Goal: Navigation & Orientation: Find specific page/section

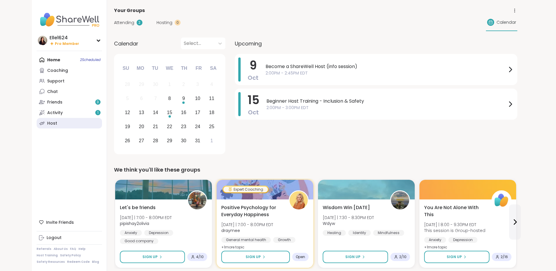
click at [62, 122] on link "Host" at bounding box center [69, 123] width 65 height 11
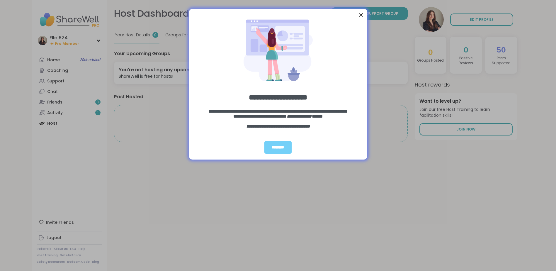
click at [361, 18] on div "Close Step" at bounding box center [361, 15] width 8 height 8
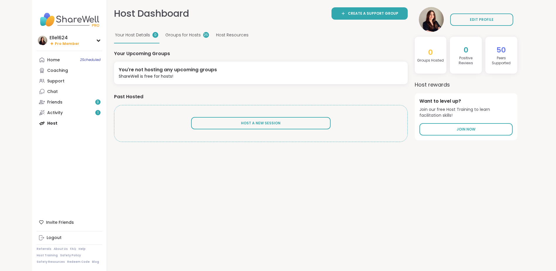
click at [180, 36] on span "Groups for Hosts" at bounding box center [182, 35] width 35 height 6
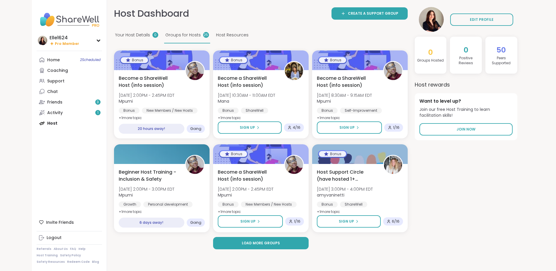
click at [224, 36] on span "Host Resources" at bounding box center [232, 35] width 33 height 6
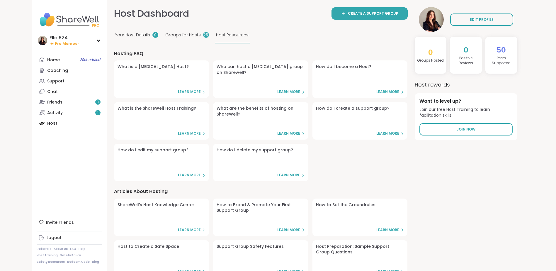
click at [54, 119] on div "Home 2 Scheduled Coaching Support Chat Friends 3 Activity 1 Host" at bounding box center [69, 91] width 65 height 74
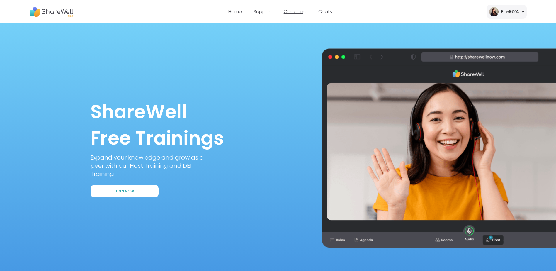
click at [297, 11] on link "Coaching" at bounding box center [295, 11] width 23 height 7
click at [258, 6] on div "Home Support Coaching Chats" at bounding box center [280, 12] width 104 height 16
click at [261, 11] on link "Support" at bounding box center [262, 11] width 18 height 7
click at [524, 11] on div "Elle1624" at bounding box center [507, 12] width 40 height 14
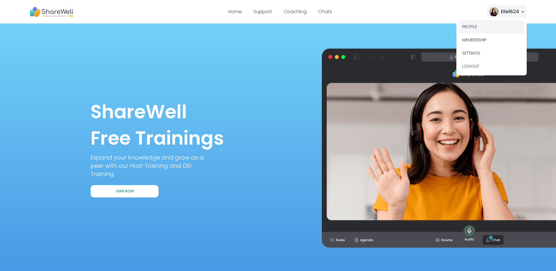
click at [478, 27] on button "PROFILE" at bounding box center [492, 26] width 66 height 13
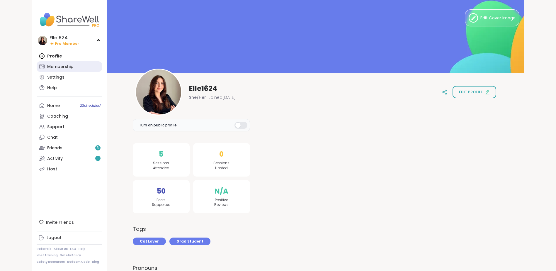
click at [63, 67] on div "Membership" at bounding box center [60, 67] width 26 height 6
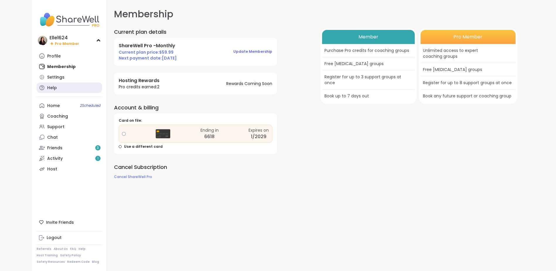
click at [61, 83] on link "Help" at bounding box center [69, 87] width 65 height 11
